Goal: Transaction & Acquisition: Subscribe to service/newsletter

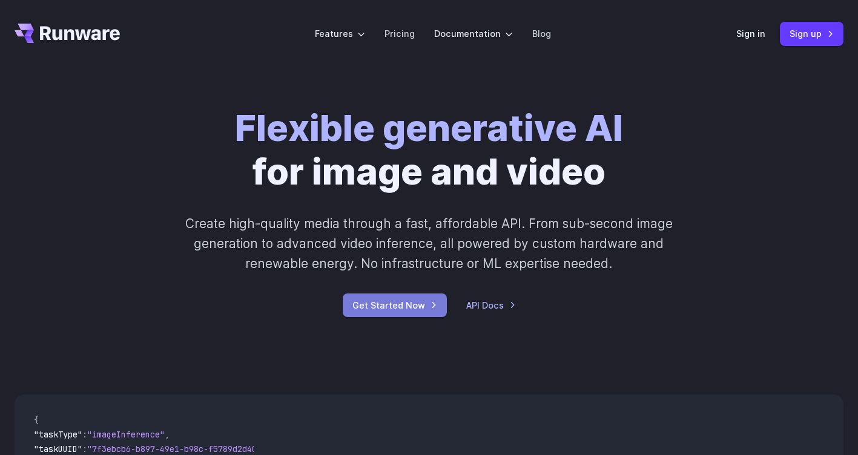
click at [377, 311] on link "Get Started Now" at bounding box center [395, 306] width 104 height 24
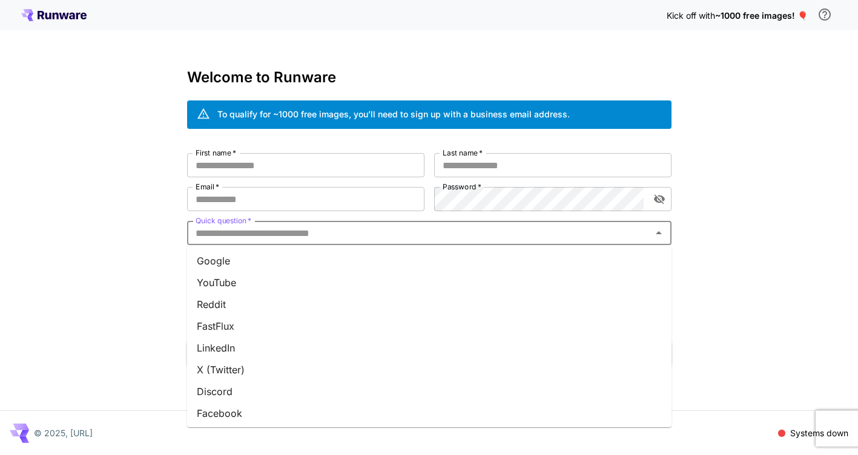
click at [243, 228] on input "Quick question   *" at bounding box center [419, 233] width 457 height 17
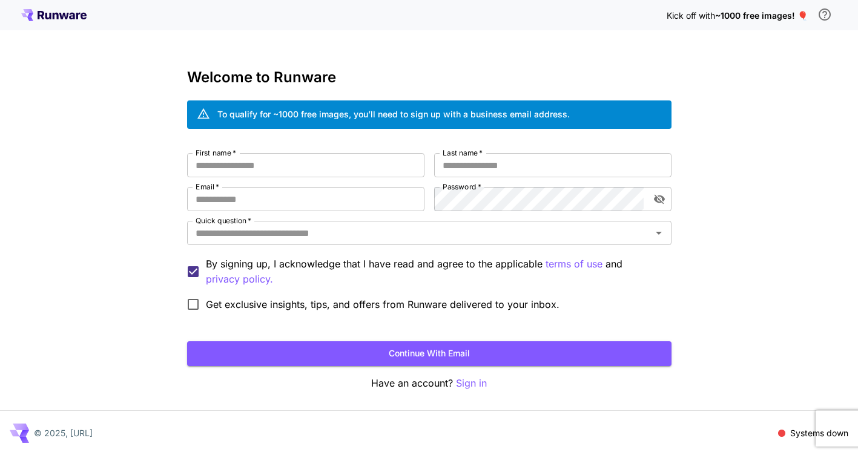
click at [79, 225] on div "Kick off with ~1000 free images! 🎈 Welcome to Runware To qualify for ~1000 free…" at bounding box center [429, 228] width 858 height 456
